Goal: Task Accomplishment & Management: Manage account settings

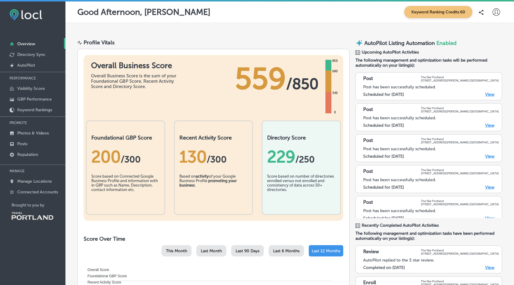
click at [311, 173] on div "Score based on number of directories enrolled versus not enrolled and consisten…" at bounding box center [301, 189] width 68 height 33
click at [245, 175] on div "Based on activity of your Google Business Profile promoting your business ." at bounding box center [213, 189] width 68 height 30
click at [224, 164] on div "130 /300" at bounding box center [213, 157] width 68 height 20
click at [488, 92] on link "View" at bounding box center [489, 94] width 9 height 5
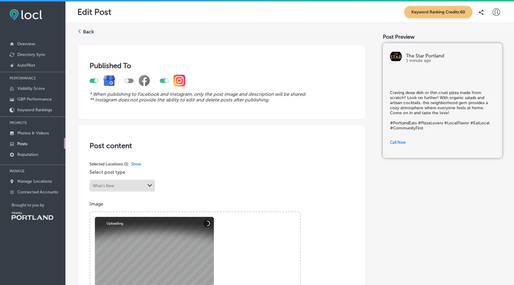
click at [131, 83] on div at bounding box center [138, 81] width 26 height 12
click at [131, 79] on div at bounding box center [129, 81] width 9 height 4
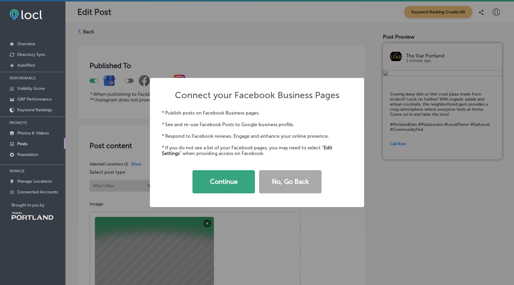
click at [220, 184] on button "Continue" at bounding box center [223, 181] width 62 height 23
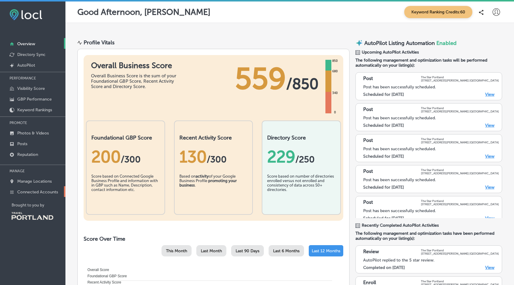
click at [42, 187] on link "Connected Accounts" at bounding box center [32, 191] width 65 height 11
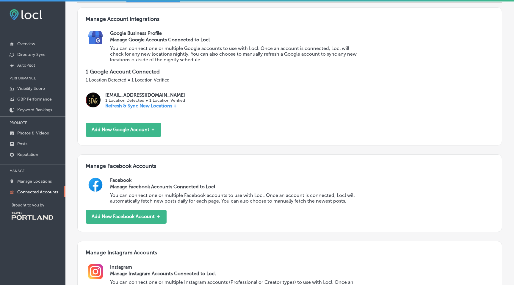
scroll to position [69, 0]
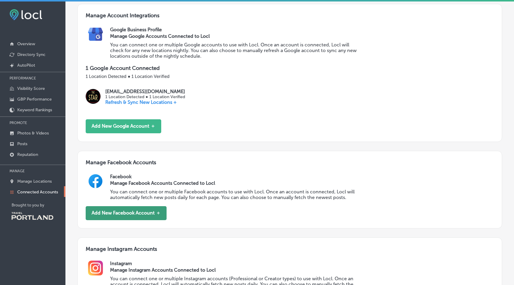
click at [138, 207] on button "Add New Facebook Account ＋" at bounding box center [126, 213] width 81 height 14
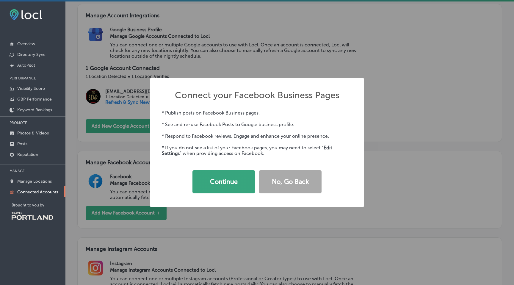
click at [222, 185] on button "Continue" at bounding box center [223, 181] width 62 height 23
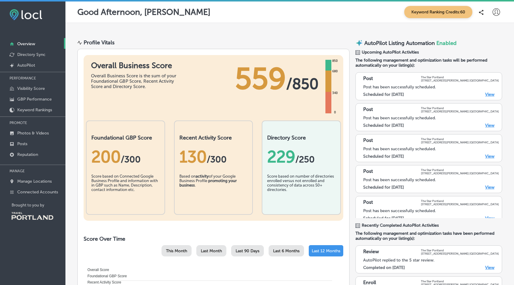
click at [497, 11] on icon at bounding box center [496, 11] width 7 height 7
click at [497, 32] on p "My Account" at bounding box center [487, 33] width 27 height 7
select select "US"
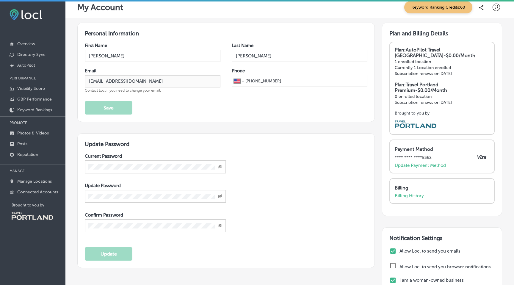
scroll to position [6, 0]
